Goal: Task Accomplishment & Management: Use online tool/utility

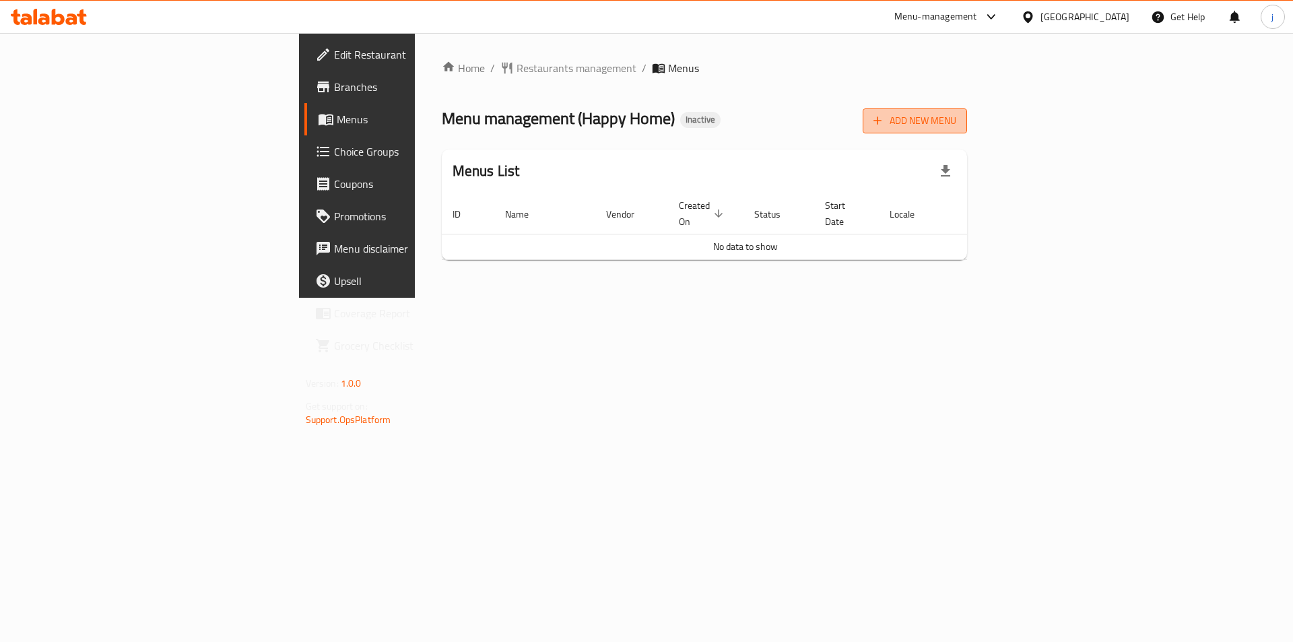
click at [967, 108] on button "Add New Menu" at bounding box center [915, 120] width 104 height 25
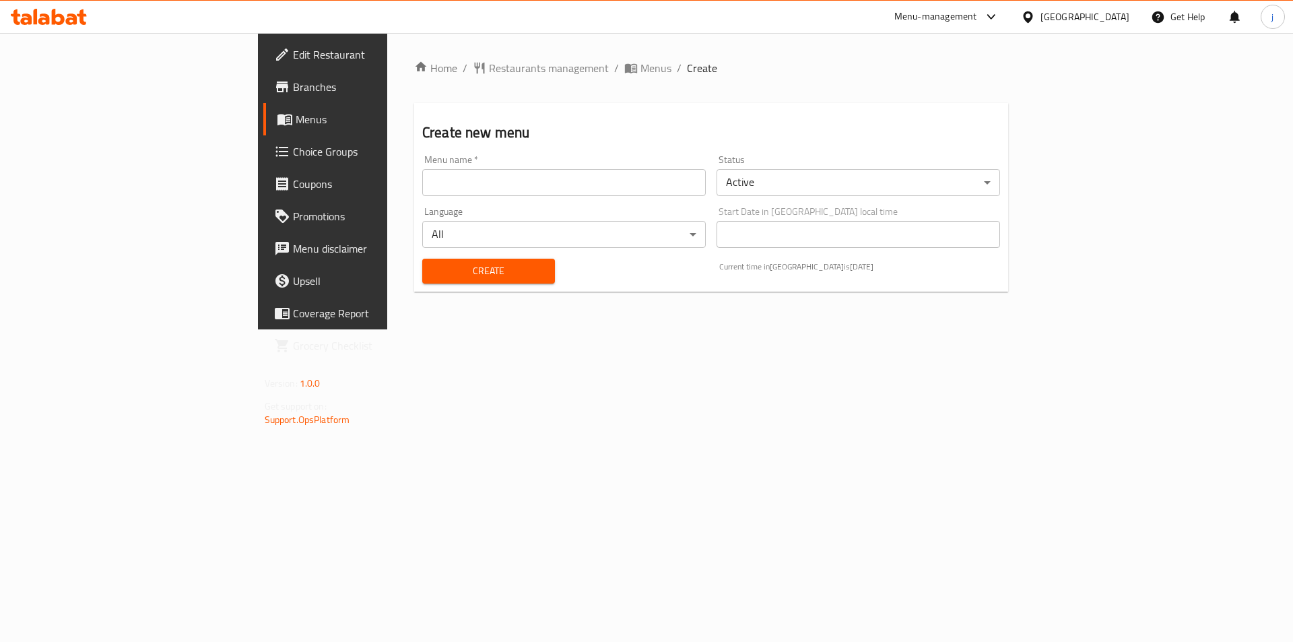
click at [477, 192] on input "text" at bounding box center [563, 182] width 283 height 27
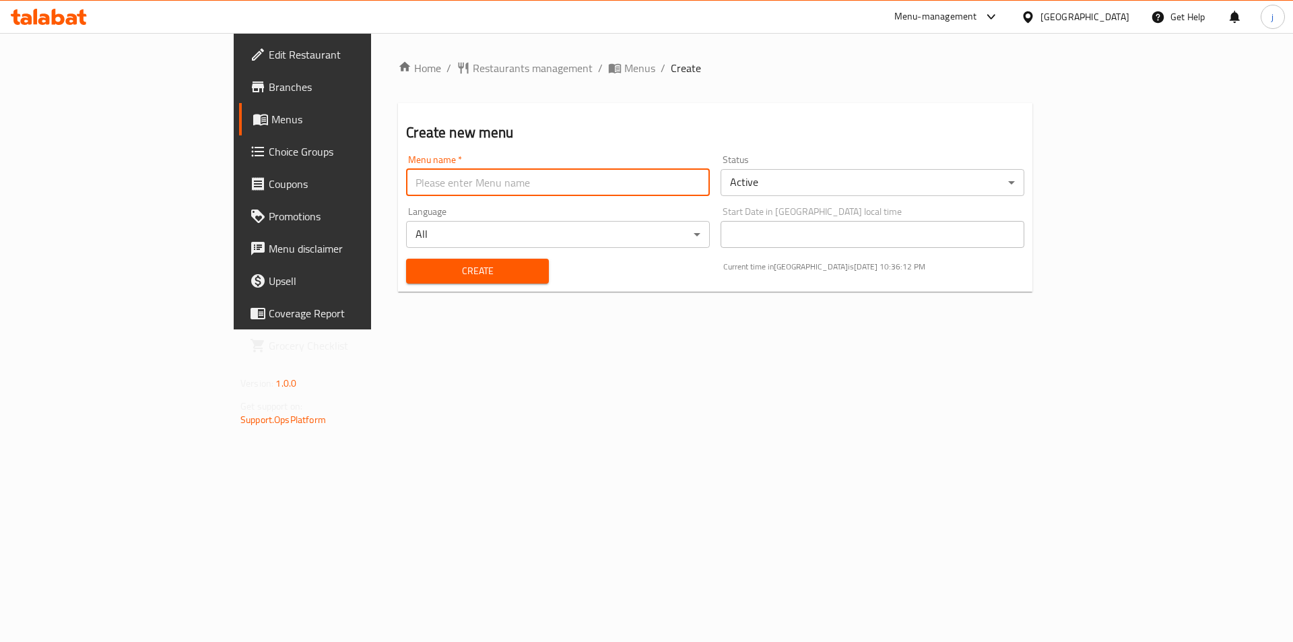
type input "1"
type input "[DATE]"
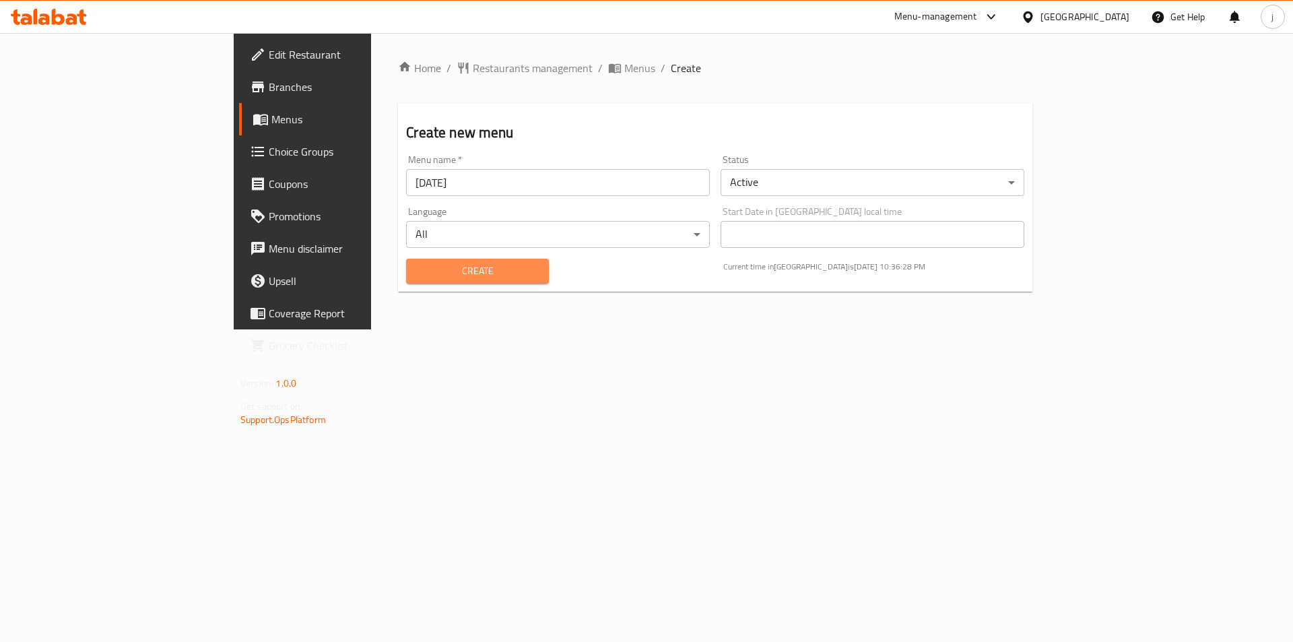
click at [450, 270] on span "Create" at bounding box center [477, 271] width 121 height 17
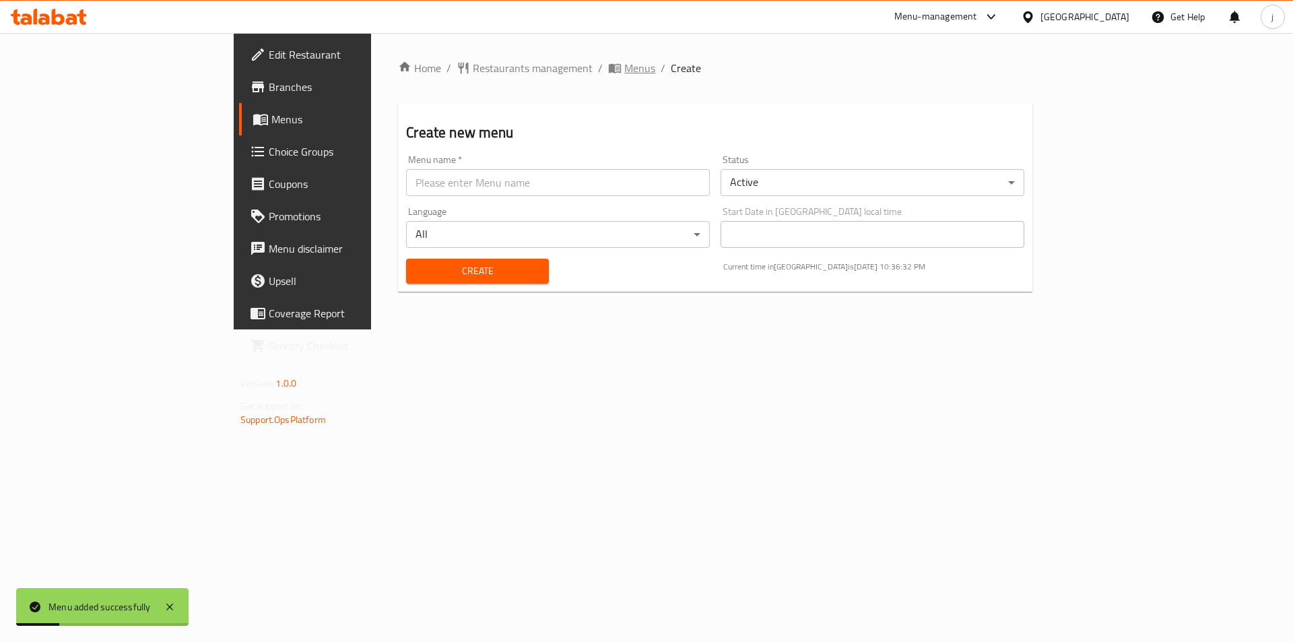
click at [624, 67] on span "Menus" at bounding box center [639, 68] width 31 height 16
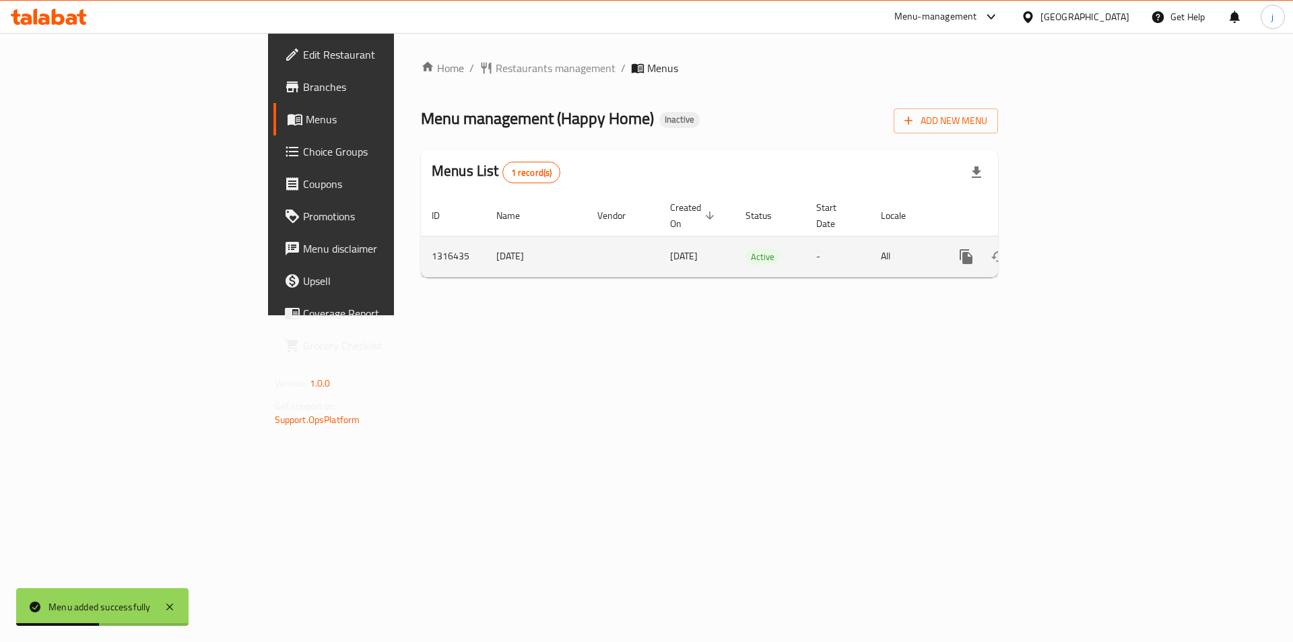
click at [1071, 248] on icon "enhanced table" at bounding box center [1063, 256] width 16 height 16
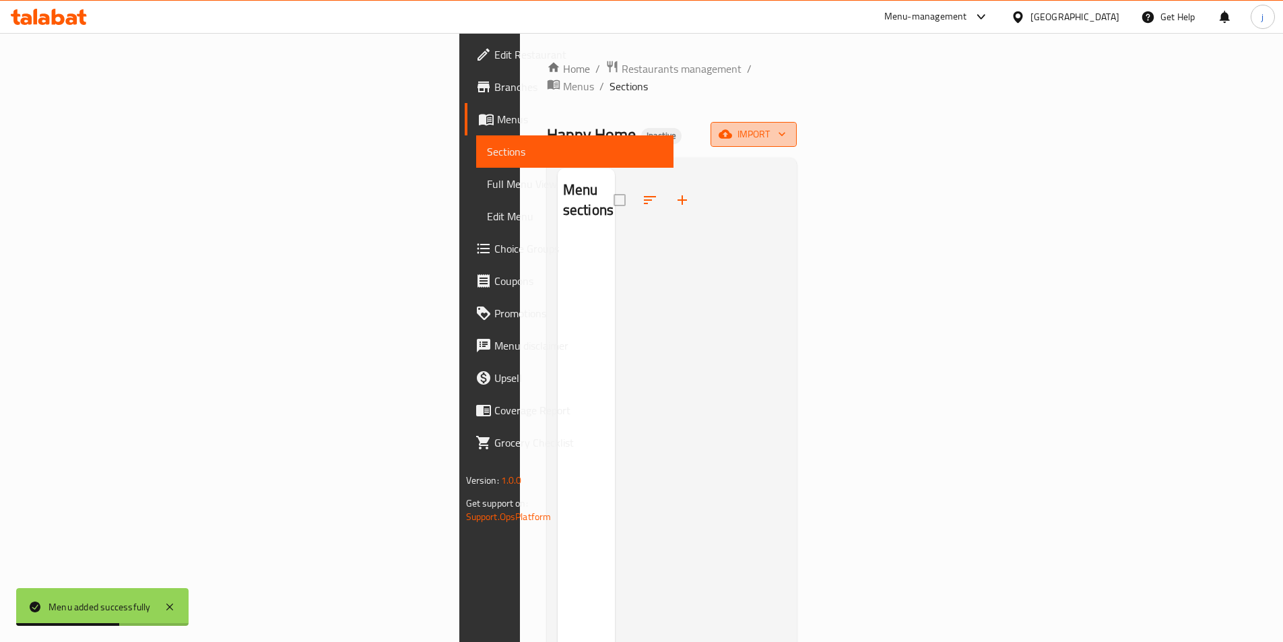
click at [786, 126] on span "import" at bounding box center [753, 134] width 65 height 17
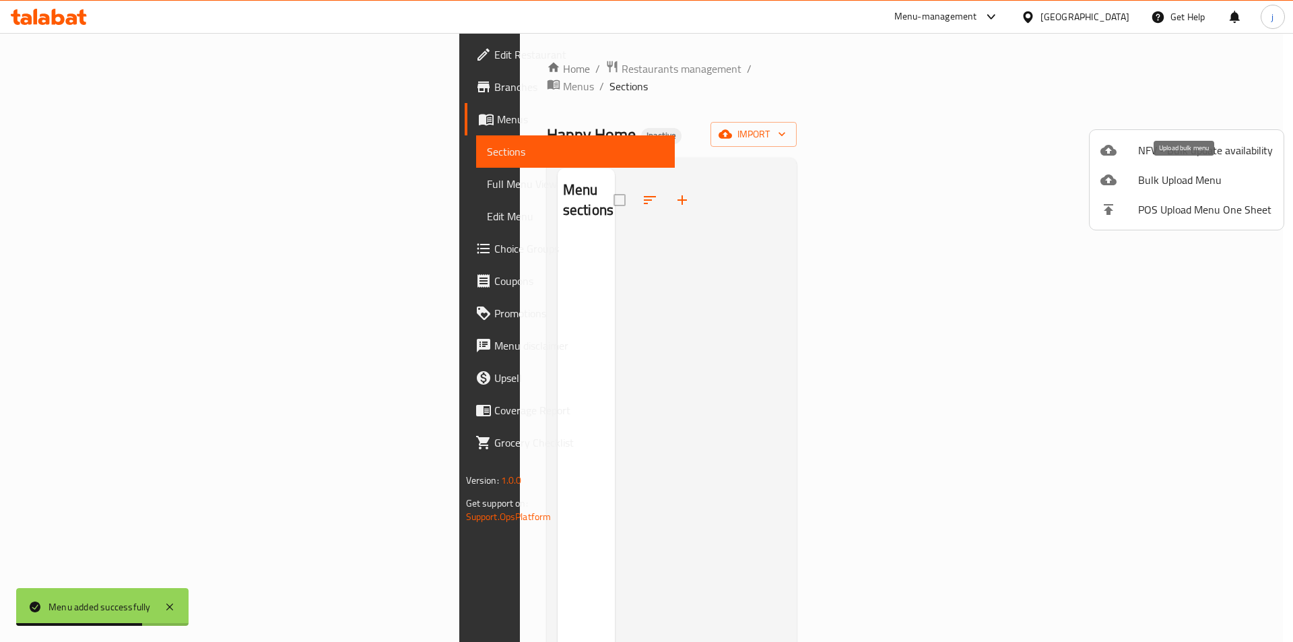
click at [1172, 187] on span "Bulk Upload Menu" at bounding box center [1205, 180] width 135 height 16
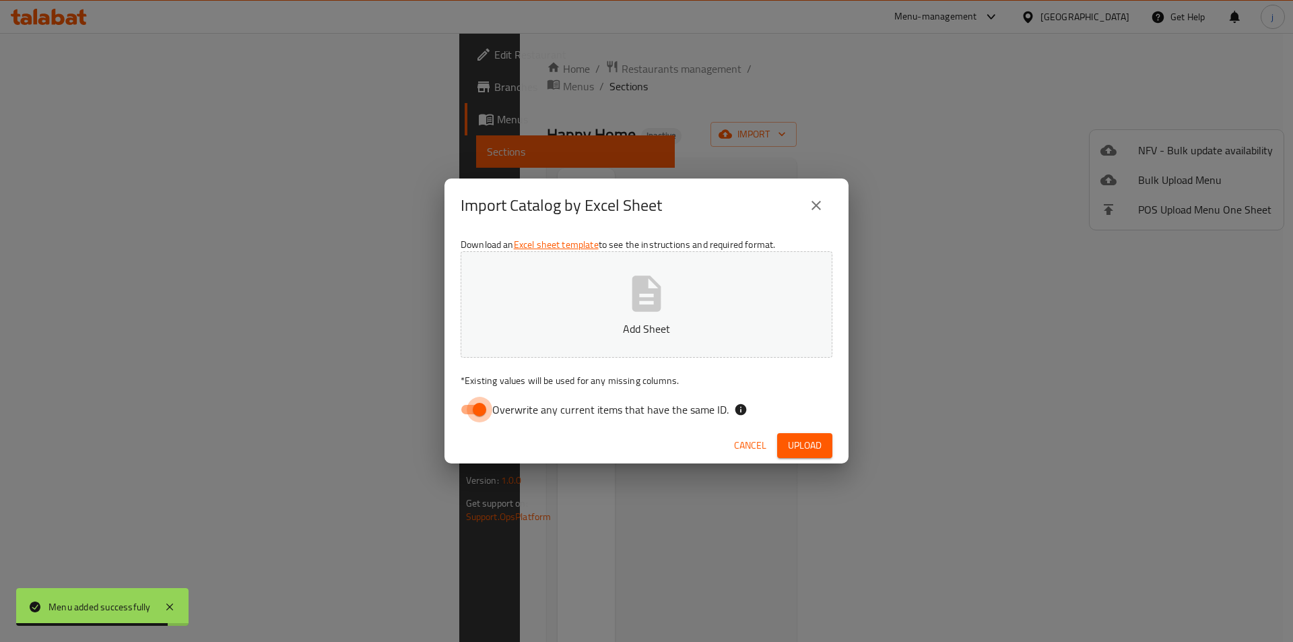
click at [469, 414] on input "Overwrite any current items that have the same ID." at bounding box center [479, 410] width 77 height 26
checkbox input "false"
click at [682, 323] on p "Add Sheet" at bounding box center [646, 329] width 330 height 16
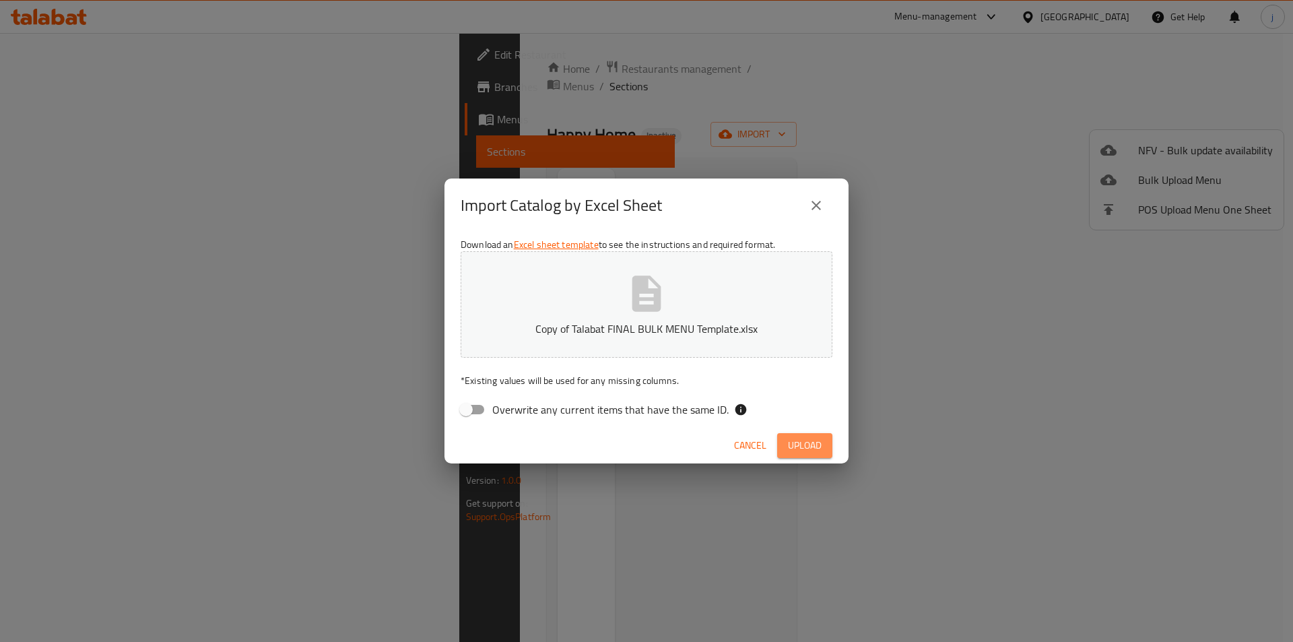
click at [793, 447] on span "Upload" at bounding box center [805, 445] width 34 height 17
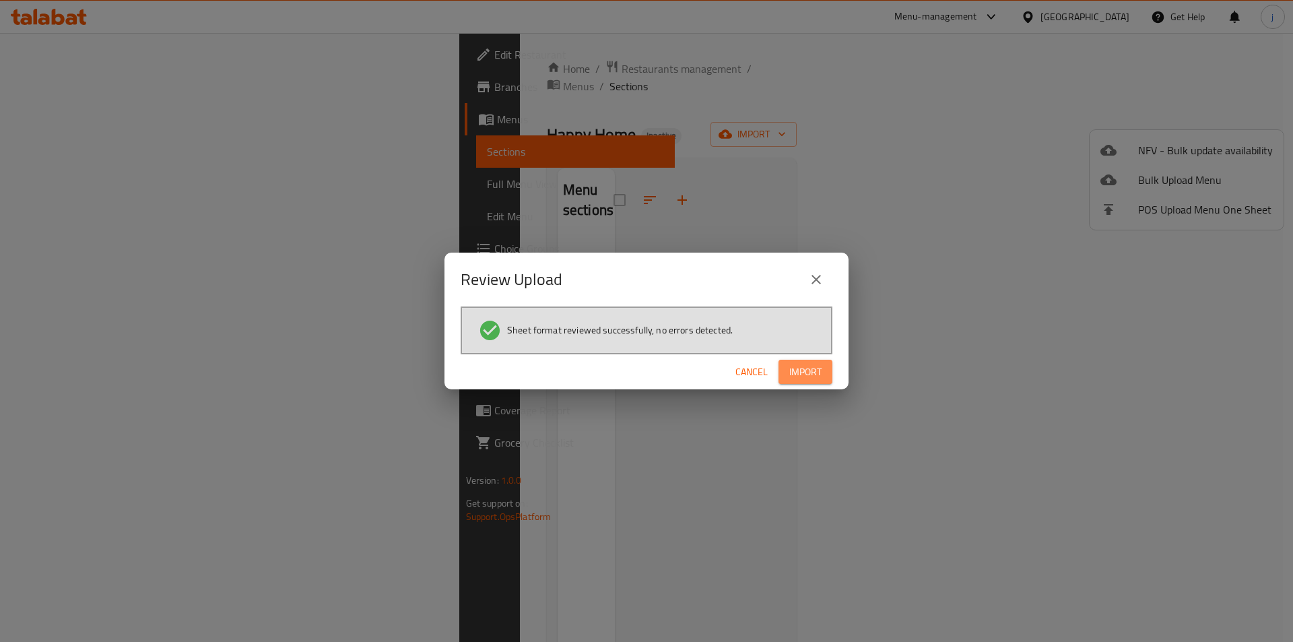
click at [822, 369] on button "Import" at bounding box center [805, 372] width 54 height 25
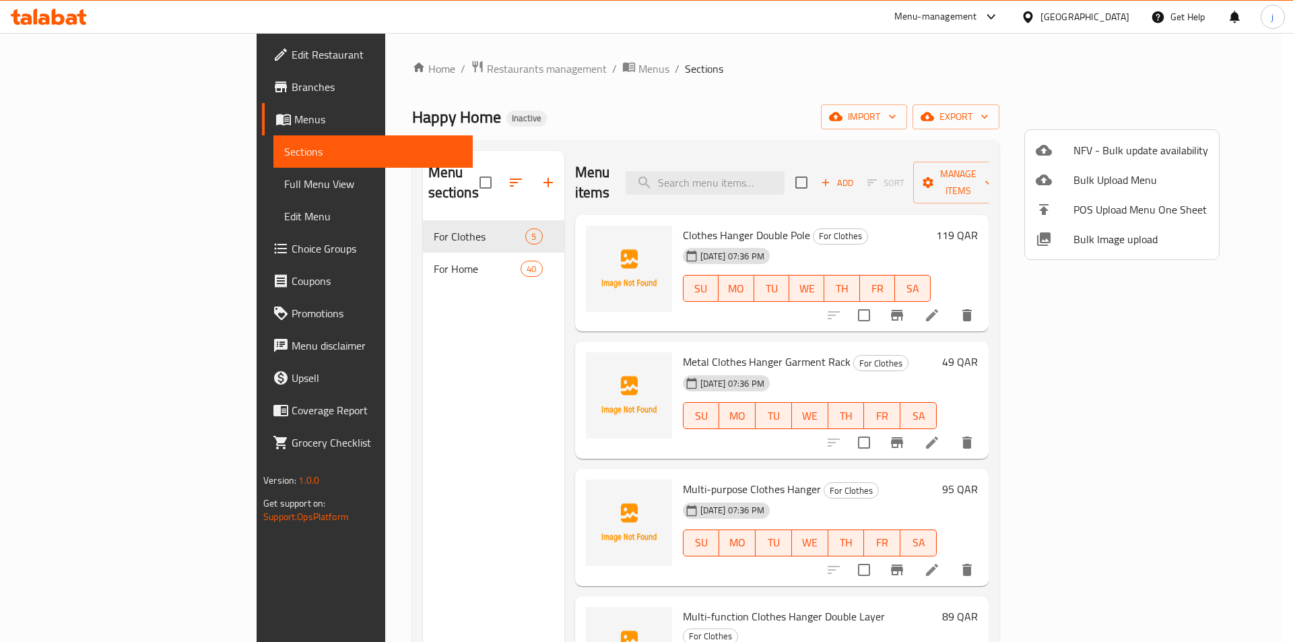
click at [980, 85] on div at bounding box center [646, 321] width 1293 height 642
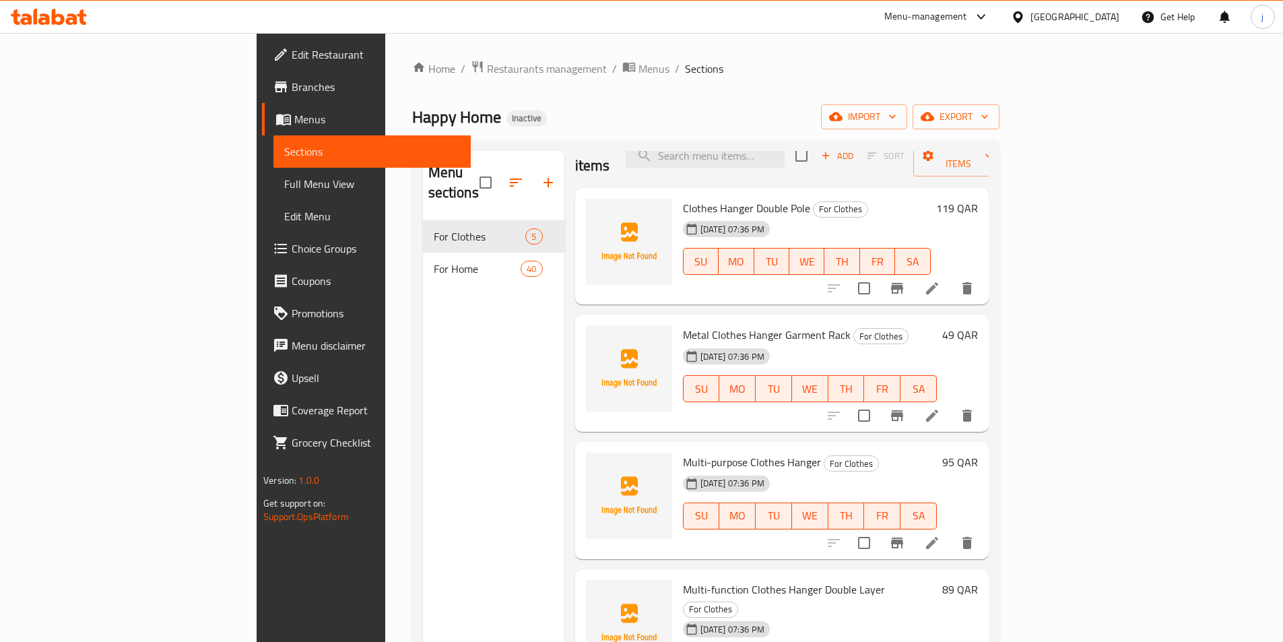
click at [284, 185] on span "Full Menu View" at bounding box center [372, 184] width 176 height 16
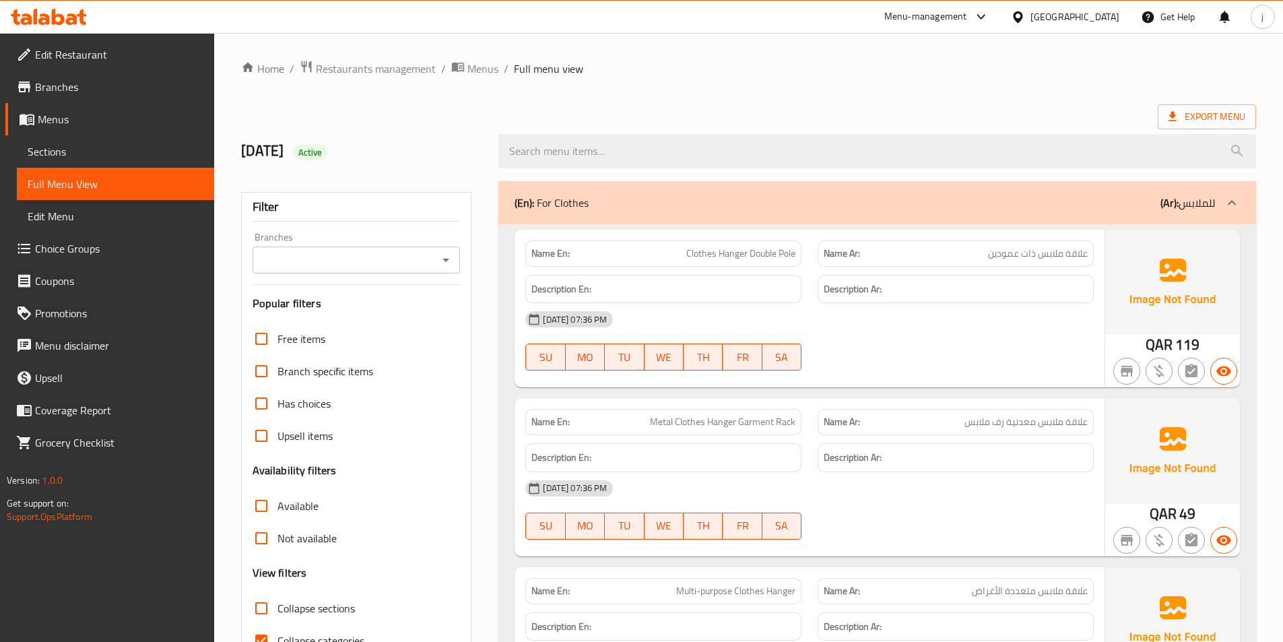
scroll to position [135, 0]
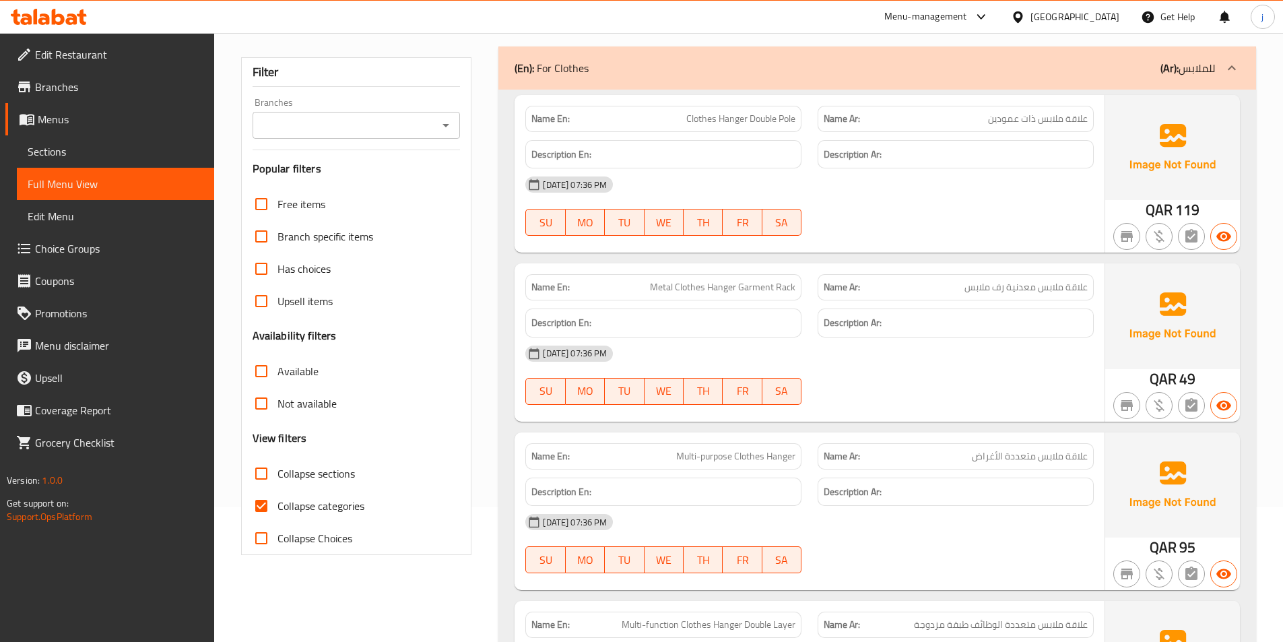
click at [257, 510] on input "Collapse categories" at bounding box center [261, 506] width 32 height 32
checkbox input "false"
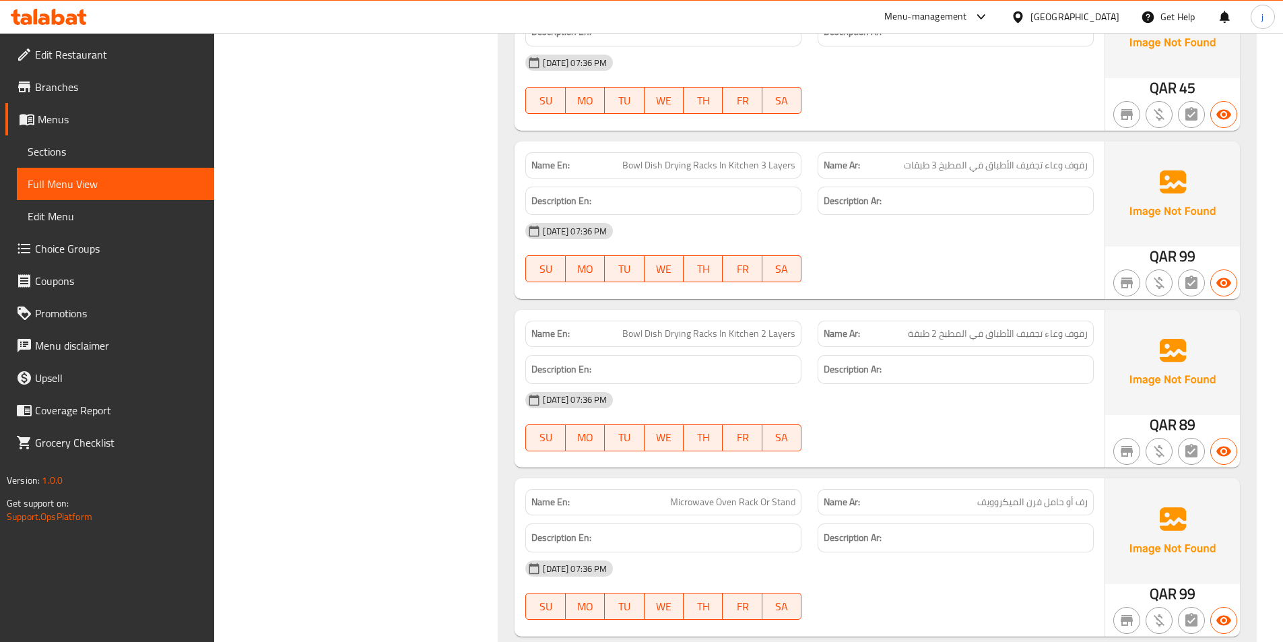
scroll to position [6228, 0]
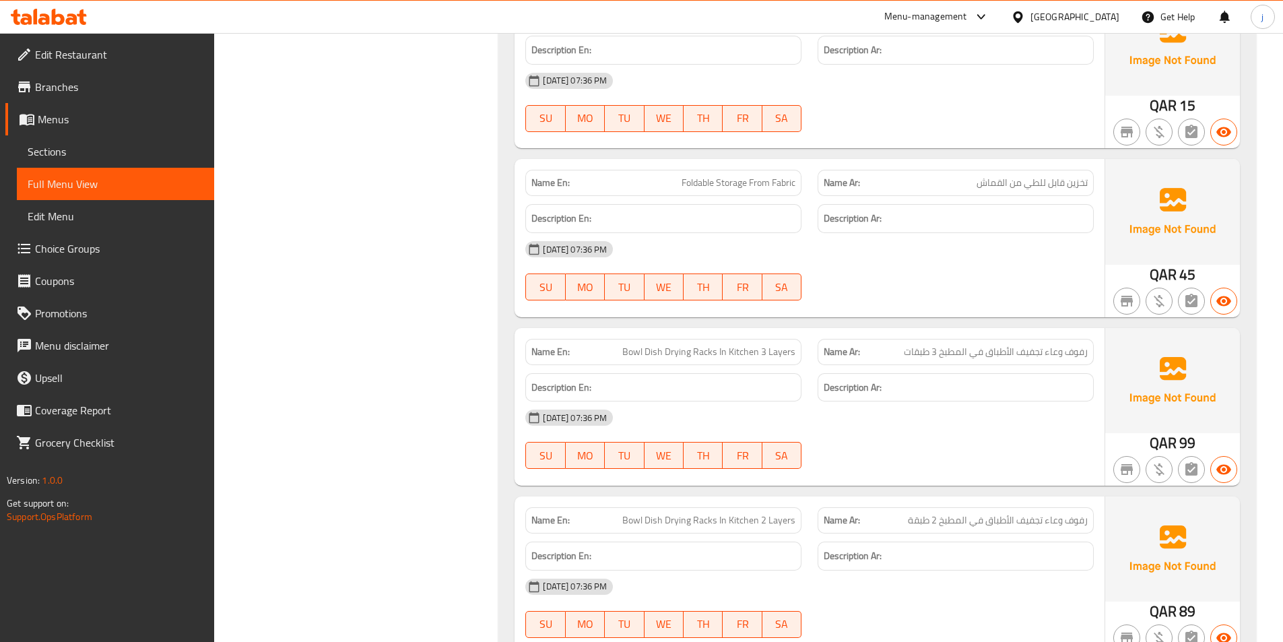
click at [128, 95] on link "Branches" at bounding box center [109, 87] width 209 height 32
